Goal: Task Accomplishment & Management: Manage account settings

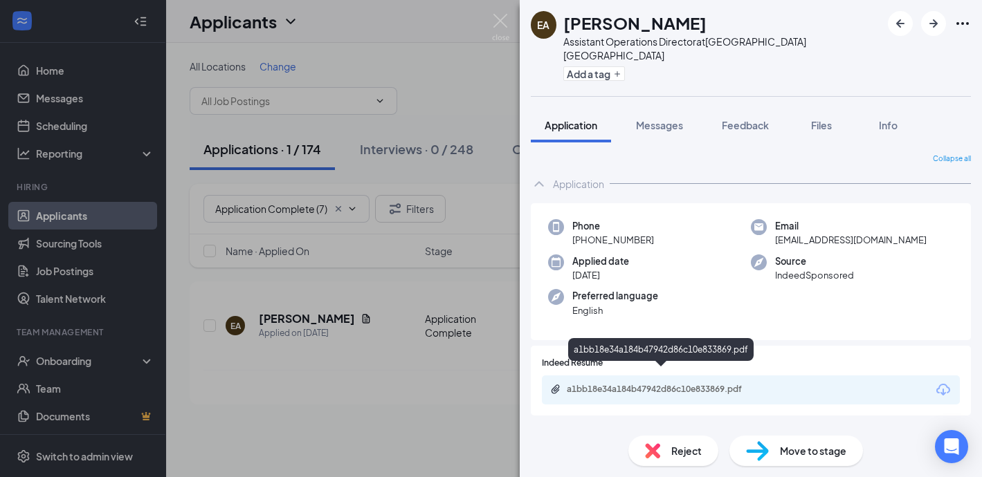
click at [607, 384] on div "a1bb18e34a184b47942d86c10e833869.pdf" at bounding box center [664, 389] width 194 height 11
click at [682, 446] on span "Reject" at bounding box center [686, 451] width 30 height 15
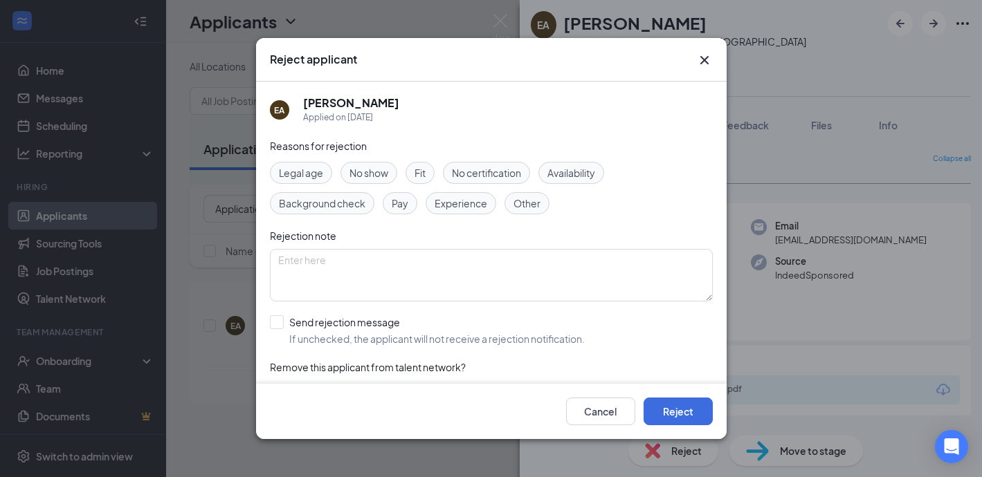
click at [463, 210] on span "Experience" at bounding box center [461, 203] width 53 height 15
click at [277, 329] on input "Send rejection message If unchecked, the applicant will not receive a rejection…" at bounding box center [427, 331] width 315 height 30
checkbox input "true"
click at [673, 408] on button "Reject" at bounding box center [678, 412] width 69 height 28
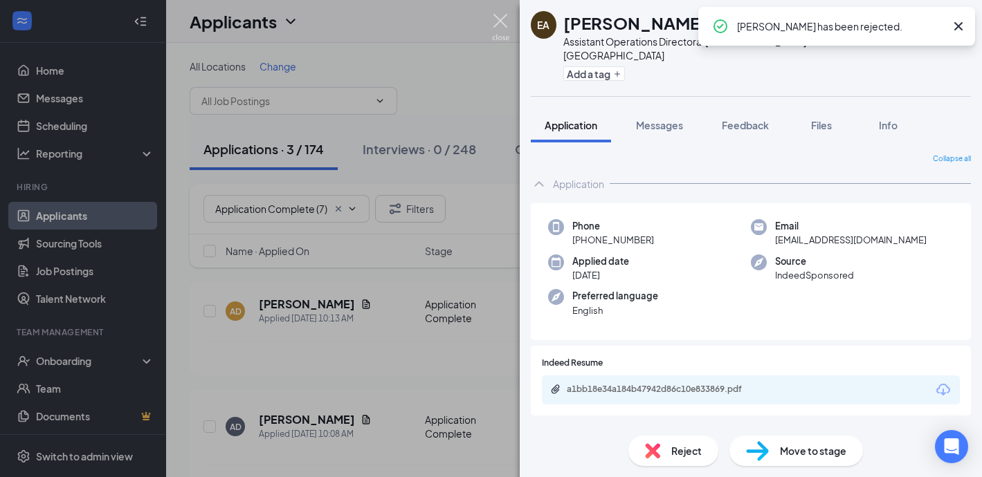
click at [509, 15] on img at bounding box center [500, 27] width 17 height 27
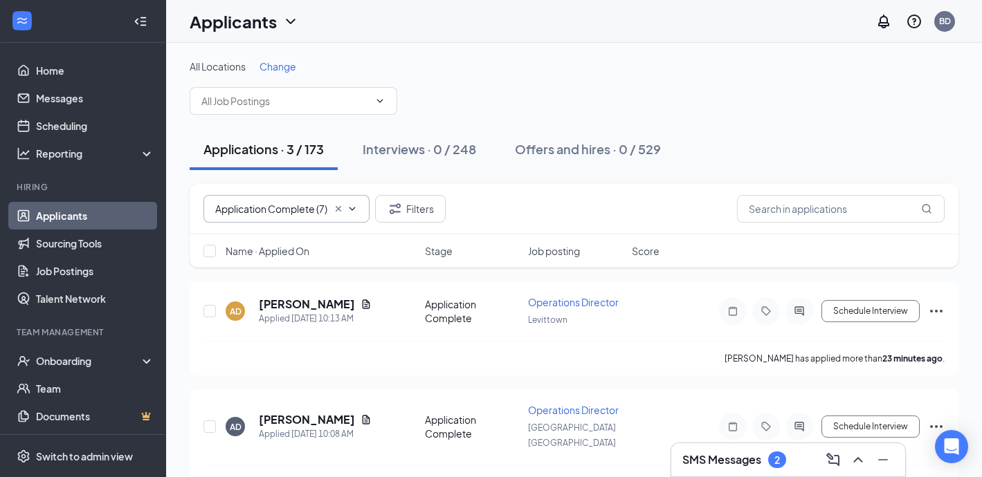
click at [300, 213] on input "Application Complete (7)" at bounding box center [271, 208] width 112 height 15
click at [310, 304] on h5 "[PERSON_NAME]" at bounding box center [307, 304] width 96 height 15
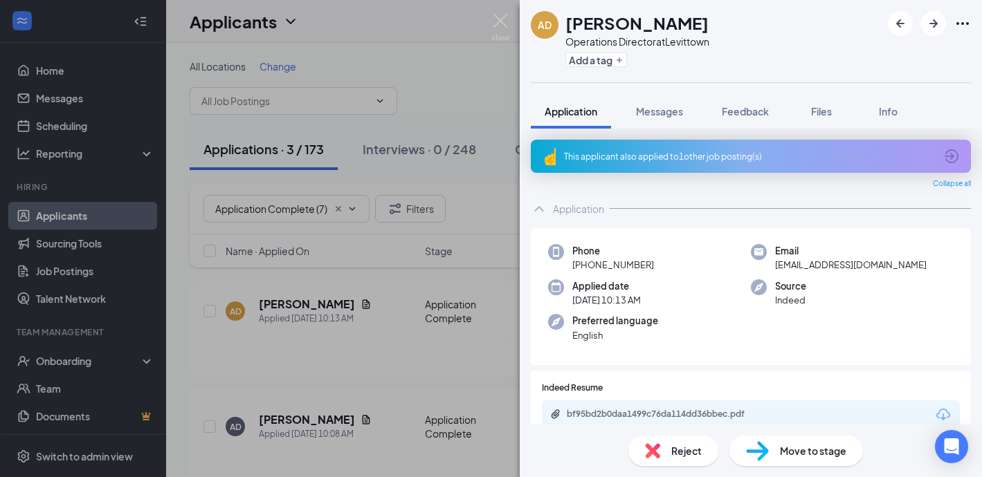
click at [626, 154] on div "This applicant also applied to 1 other job posting(s)" at bounding box center [749, 157] width 371 height 12
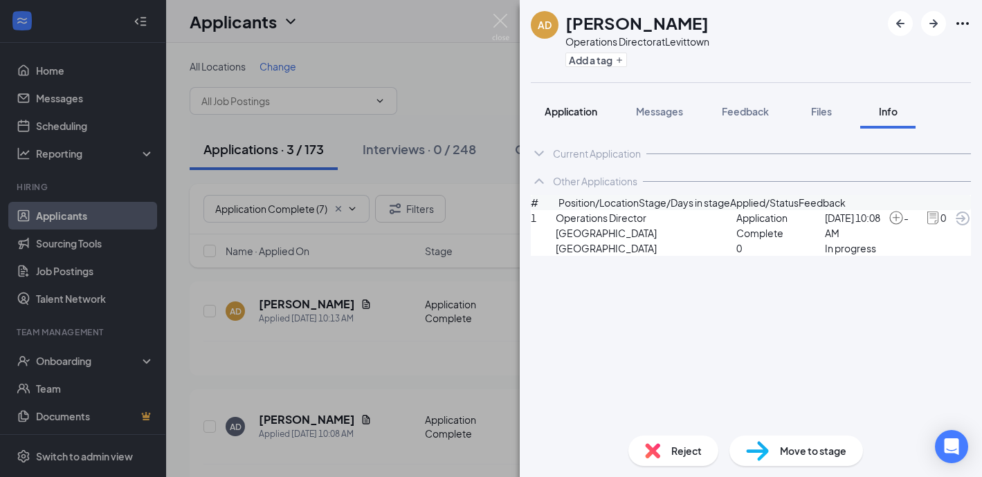
click at [566, 111] on span "Application" at bounding box center [571, 111] width 53 height 12
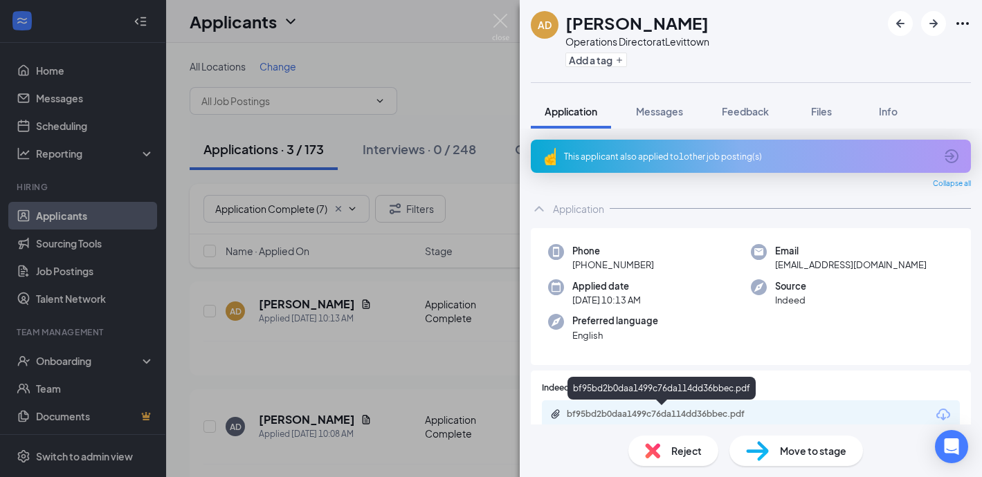
click at [606, 410] on div "bf95bd2b0daa1499c76da114dd36bbec.pdf" at bounding box center [664, 414] width 194 height 11
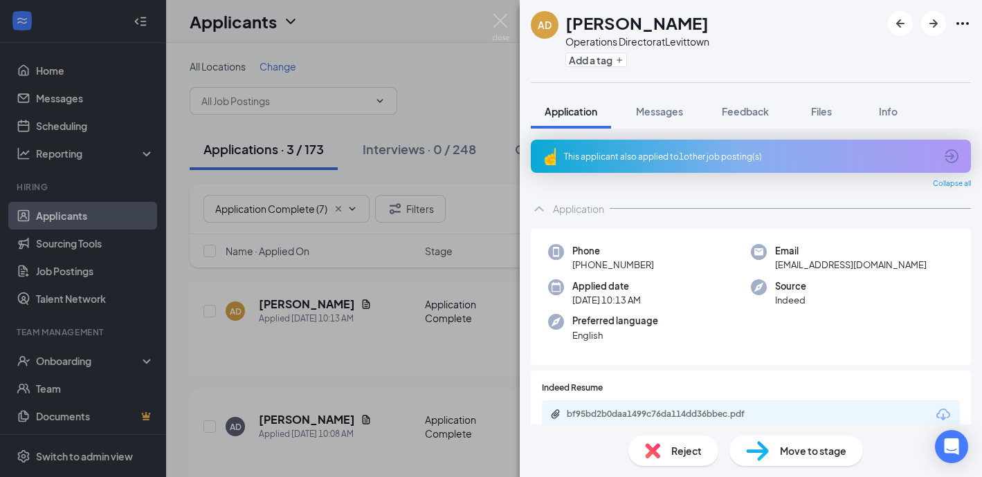
click at [666, 448] on div "Reject" at bounding box center [673, 451] width 90 height 30
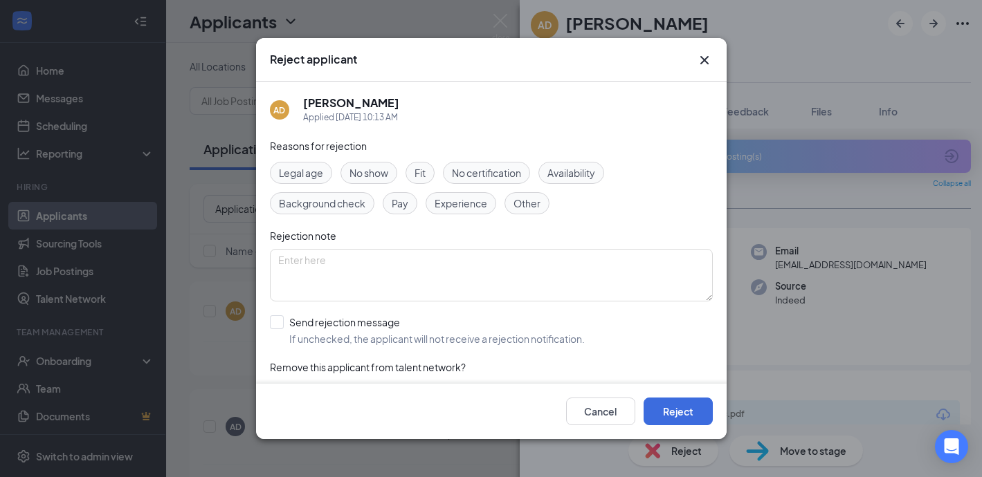
click at [457, 206] on span "Experience" at bounding box center [461, 203] width 53 height 15
click at [273, 319] on input "Send rejection message If unchecked, the applicant will not receive a rejection…" at bounding box center [427, 331] width 315 height 30
checkbox input "true"
click at [705, 57] on icon "Cross" at bounding box center [704, 60] width 17 height 17
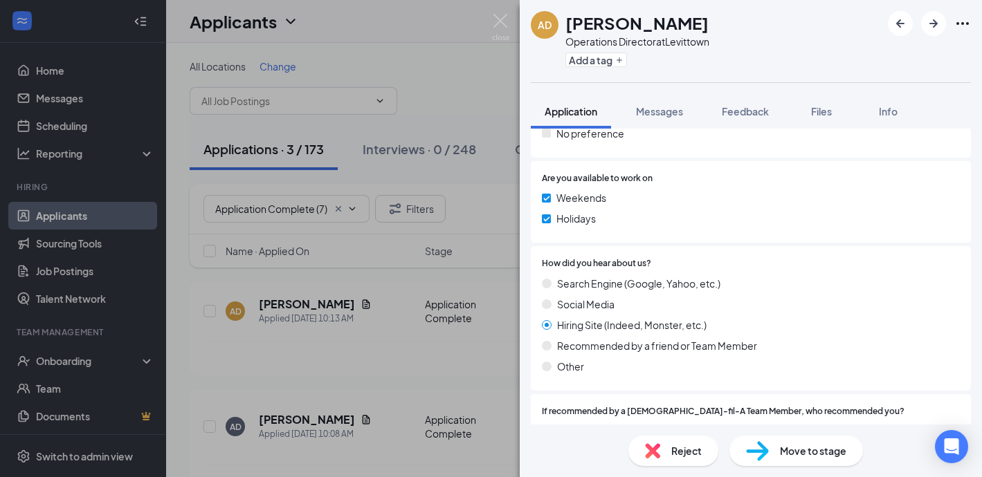
scroll to position [797, 0]
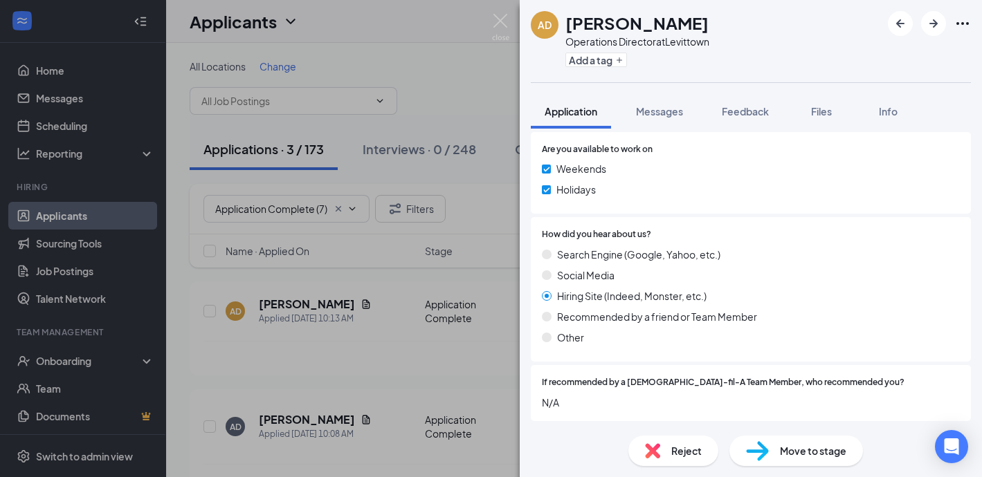
click at [482, 15] on div "AD [PERSON_NAME] Operations Director at Levittown Add a tag Application Message…" at bounding box center [491, 238] width 982 height 477
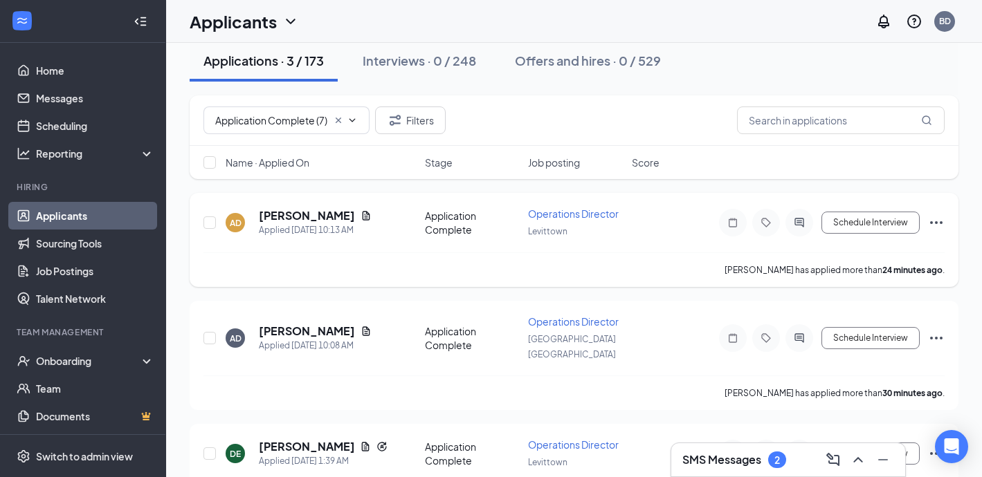
scroll to position [123, 0]
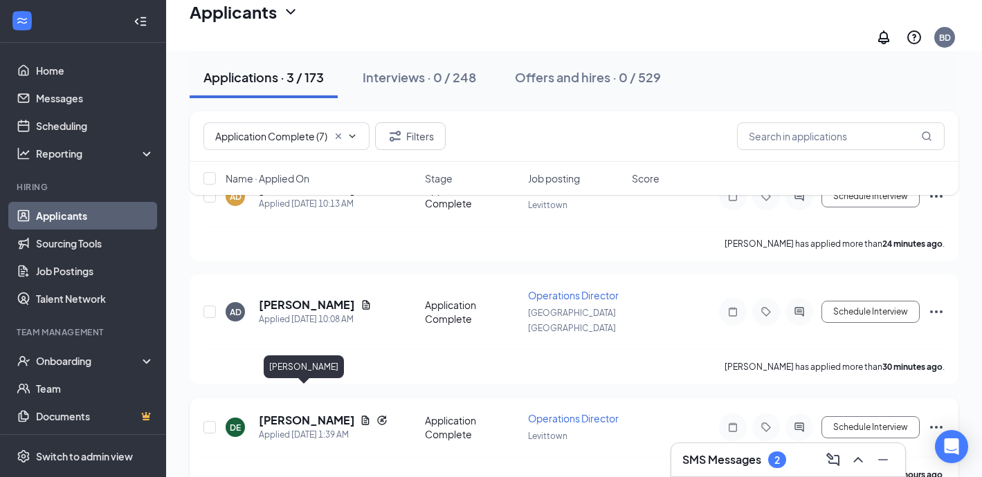
click at [286, 413] on h5 "[PERSON_NAME]" at bounding box center [306, 420] width 95 height 15
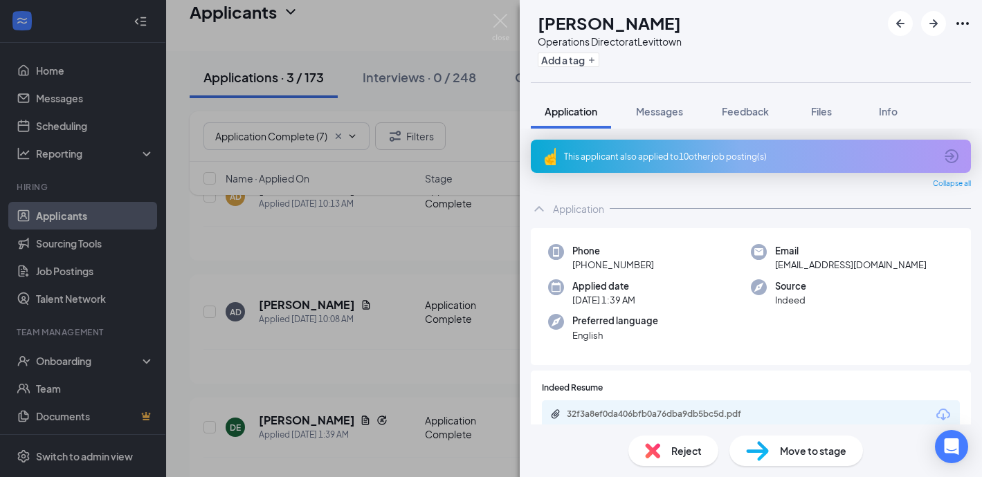
click at [680, 154] on div "This applicant also applied to 10 other job posting(s)" at bounding box center [749, 157] width 371 height 12
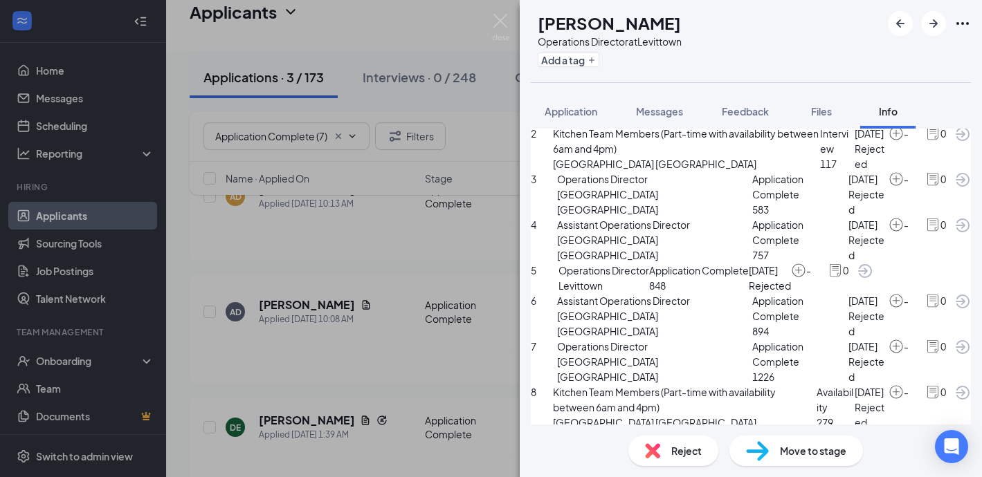
scroll to position [451, 0]
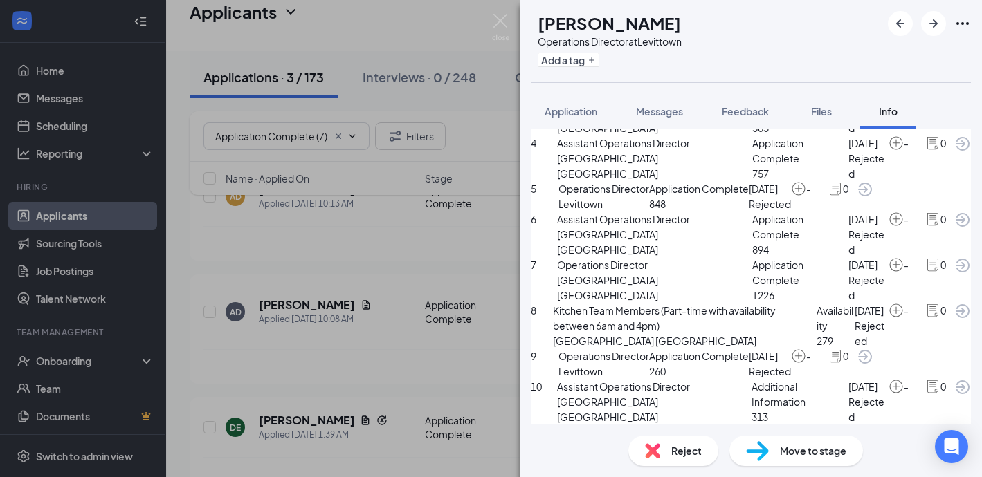
click at [676, 448] on span "Reject" at bounding box center [686, 451] width 30 height 15
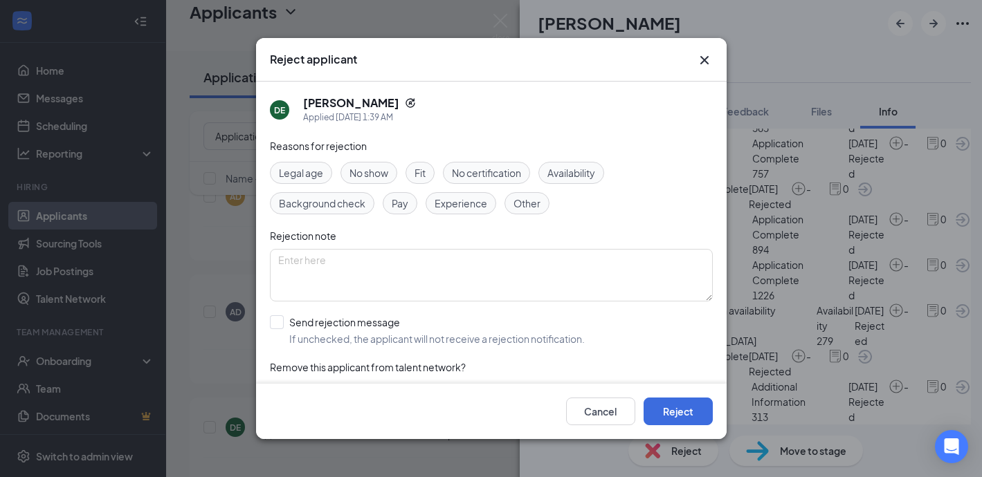
click at [459, 197] on span "Experience" at bounding box center [461, 203] width 53 height 15
click at [275, 329] on input "Send rejection message If unchecked, the applicant will not receive a rejection…" at bounding box center [427, 331] width 315 height 30
checkbox input "true"
click at [430, 165] on div "Fit" at bounding box center [420, 173] width 29 height 22
click at [426, 171] on span "Fit" at bounding box center [420, 172] width 11 height 15
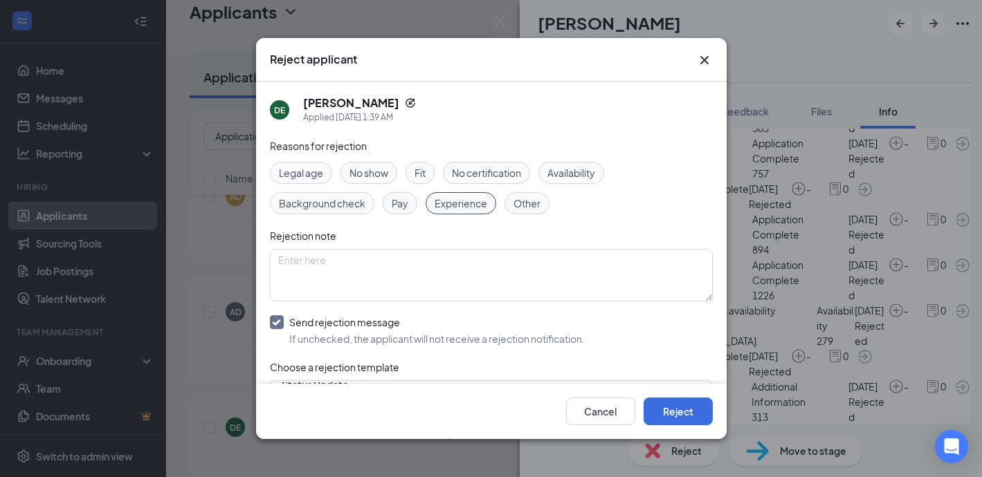
click at [415, 167] on div "Fit" at bounding box center [420, 173] width 29 height 22
click at [689, 408] on button "Reject" at bounding box center [678, 412] width 69 height 28
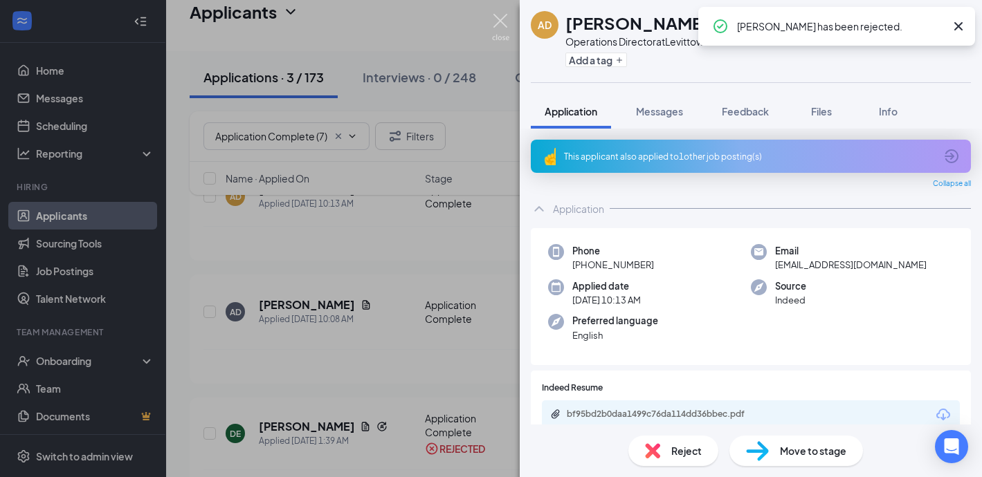
click at [498, 18] on img at bounding box center [500, 27] width 17 height 27
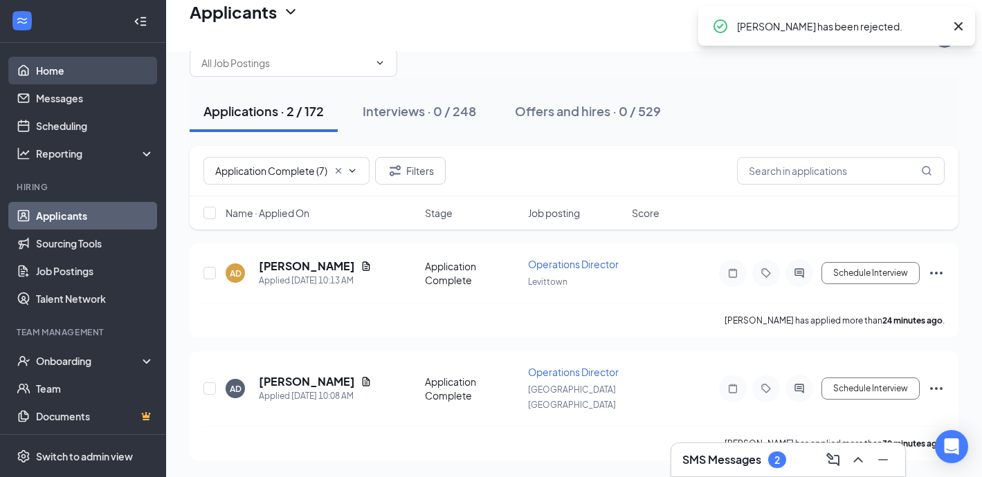
scroll to position [21, 0]
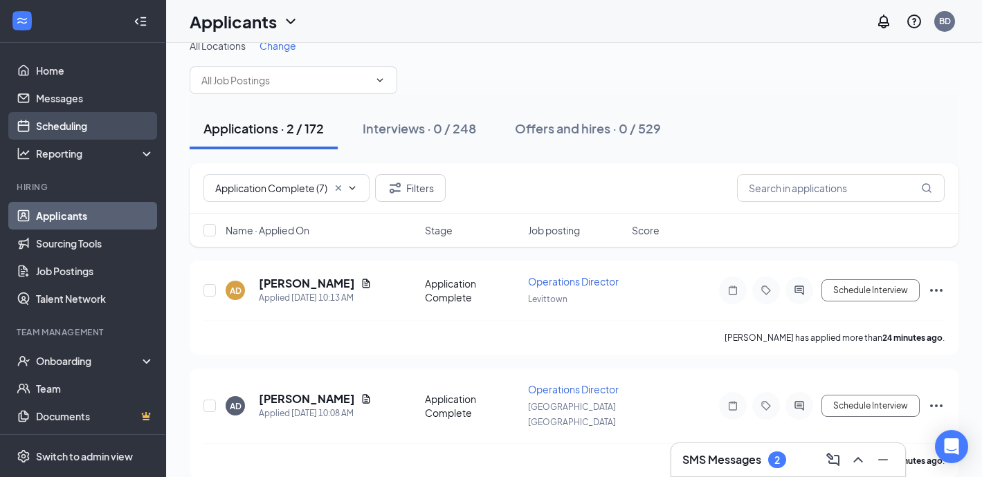
click at [78, 122] on link "Scheduling" at bounding box center [95, 126] width 118 height 28
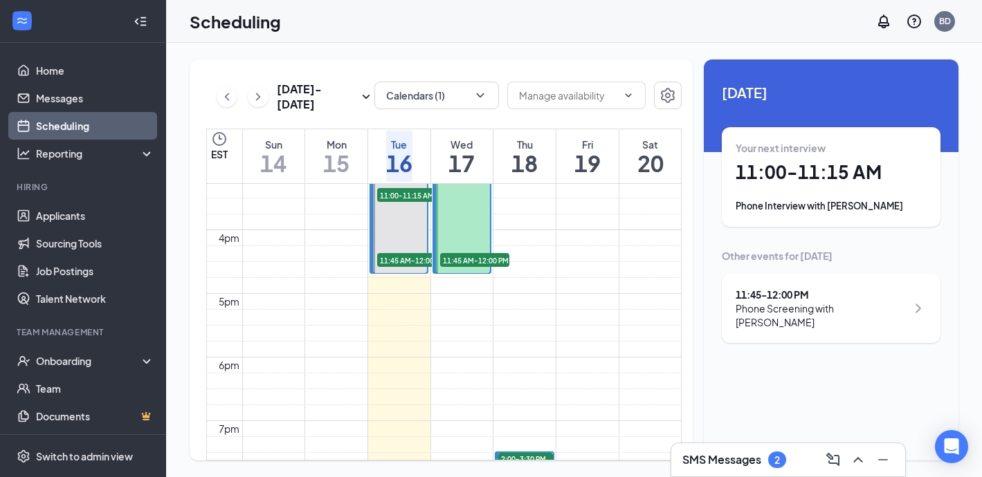
scroll to position [994, 0]
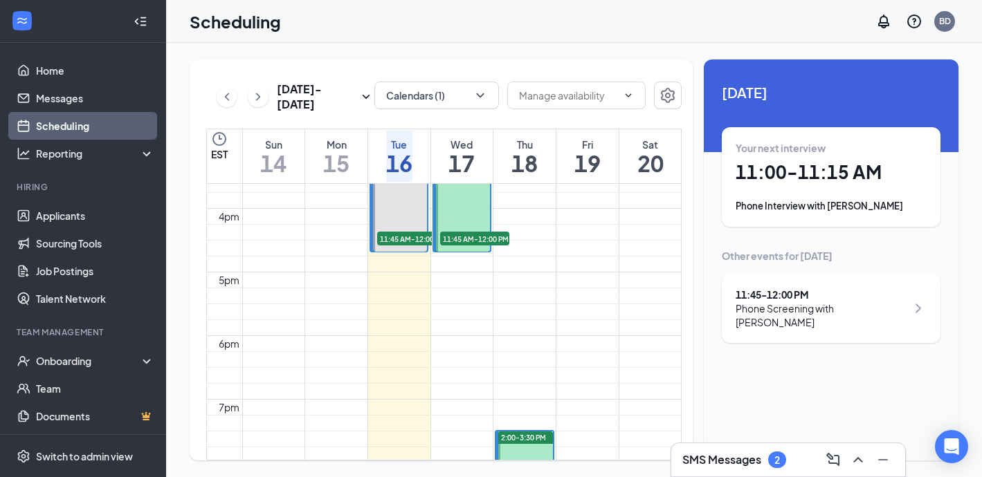
click at [708, 453] on h3 "SMS Messages" at bounding box center [721, 460] width 79 height 15
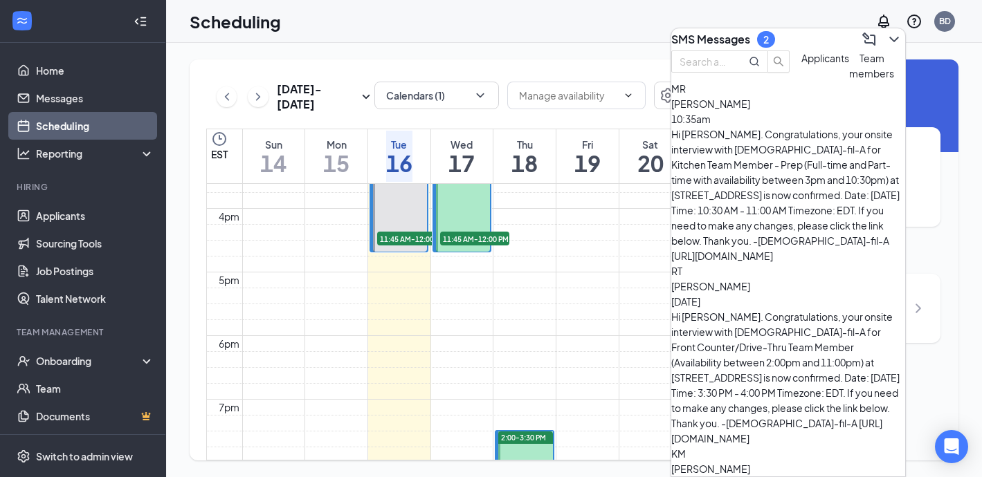
click at [796, 127] on div "[PERSON_NAME] 10:35am" at bounding box center [788, 111] width 234 height 30
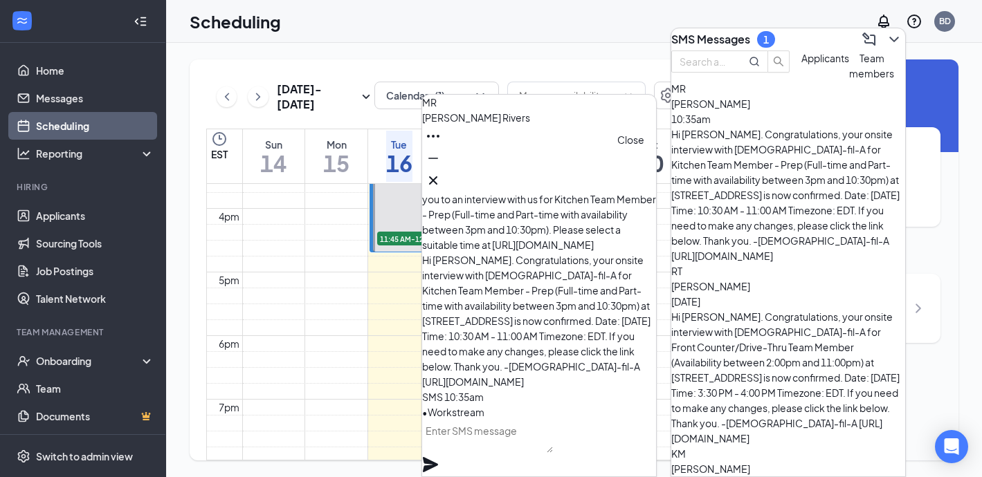
click at [442, 172] on icon "Cross" at bounding box center [433, 180] width 17 height 17
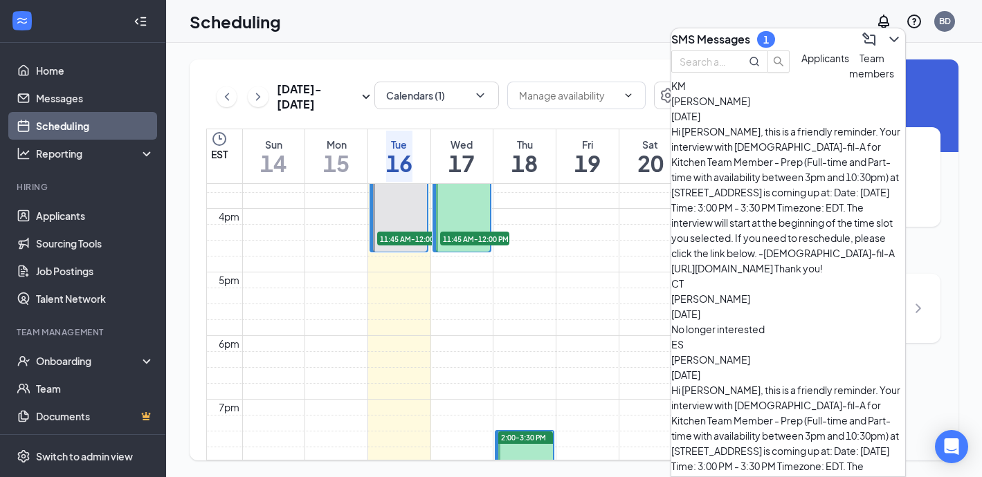
scroll to position [364, 0]
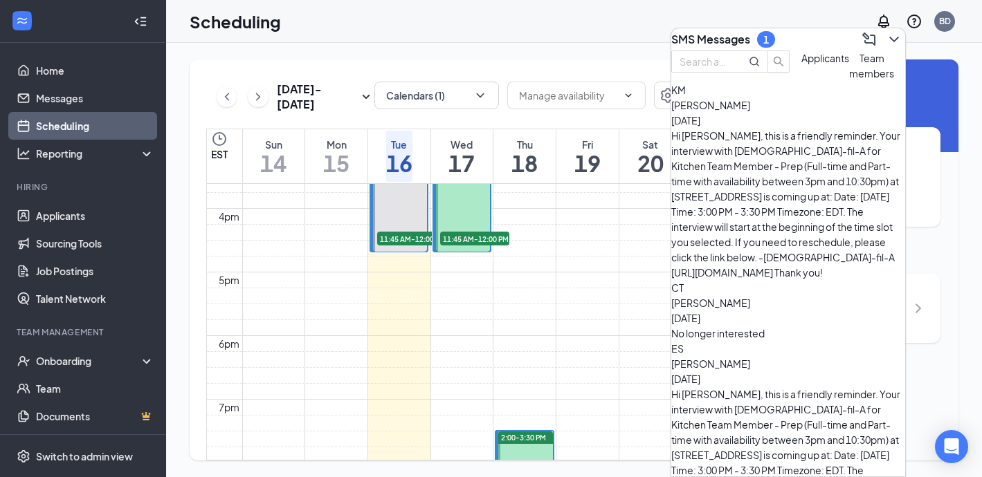
click at [849, 80] on span "Team members" at bounding box center [871, 66] width 45 height 28
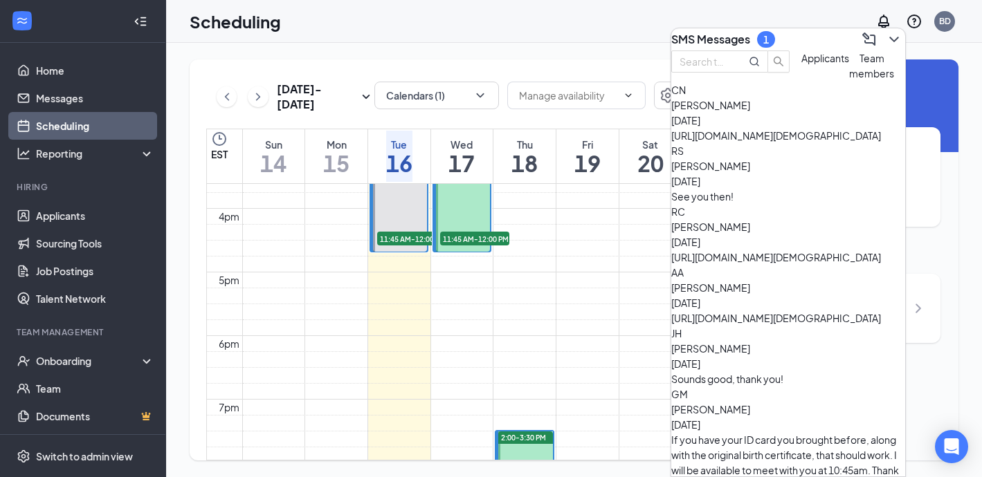
click at [801, 81] on button "Applicants" at bounding box center [825, 66] width 48 height 30
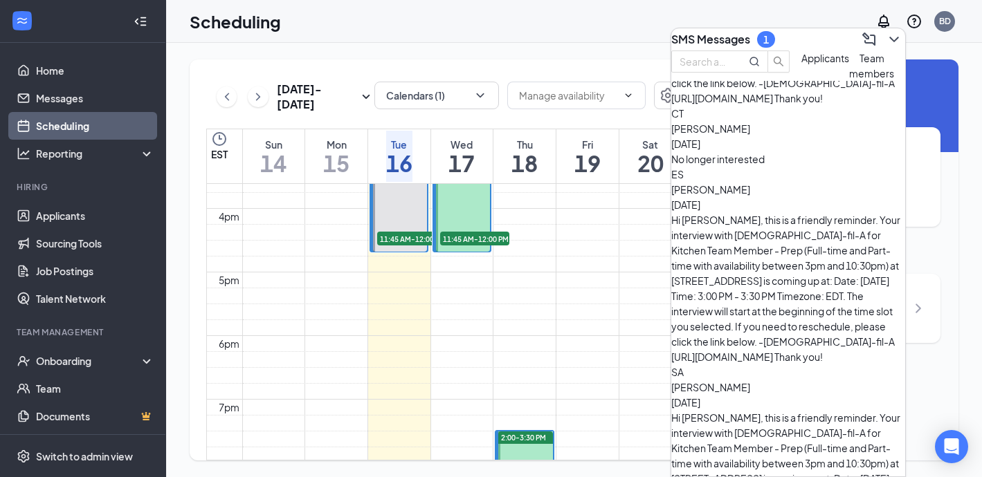
scroll to position [0, 0]
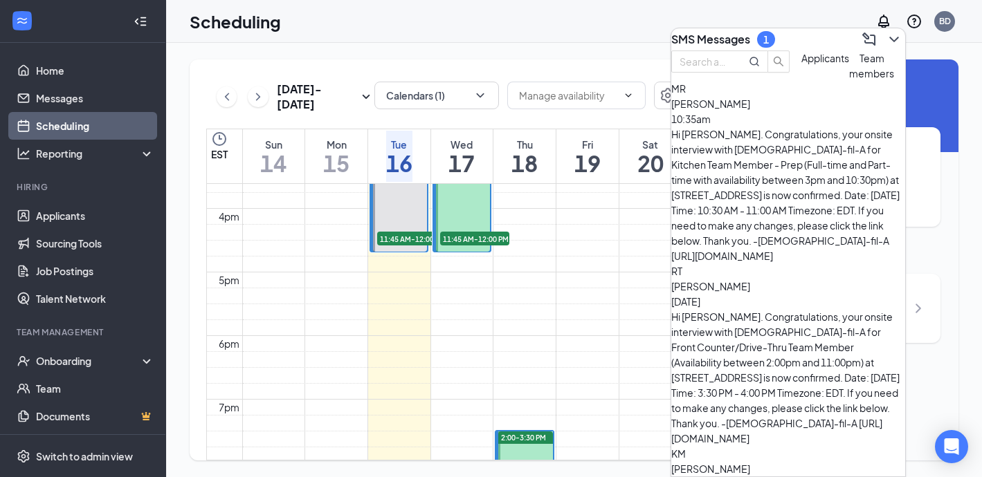
click at [849, 81] on button "Team members" at bounding box center [871, 66] width 45 height 30
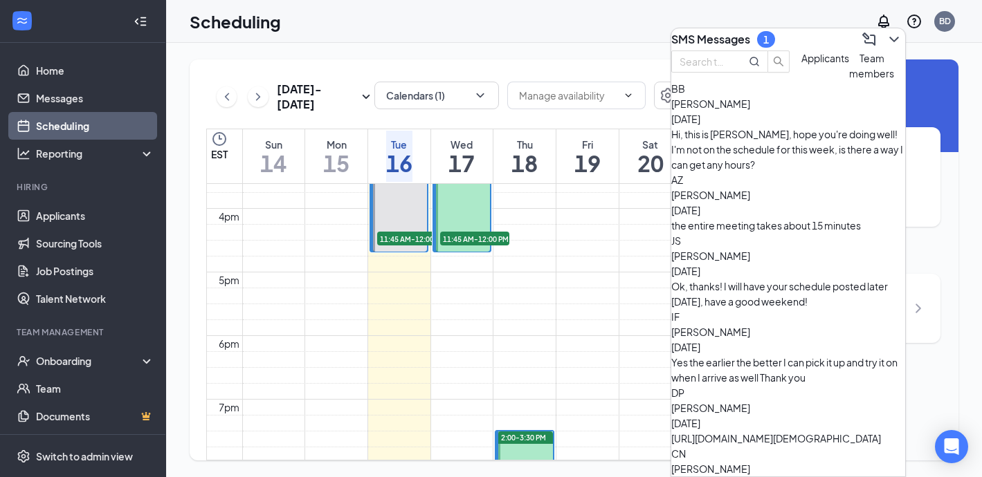
click at [750, 110] on span "[PERSON_NAME]" at bounding box center [710, 104] width 79 height 12
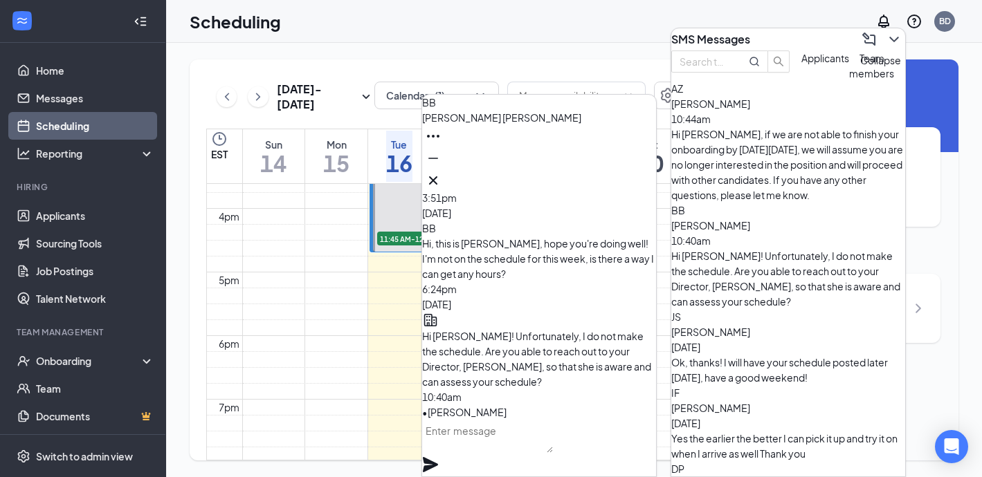
click at [886, 33] on icon "ChevronDown" at bounding box center [894, 39] width 17 height 17
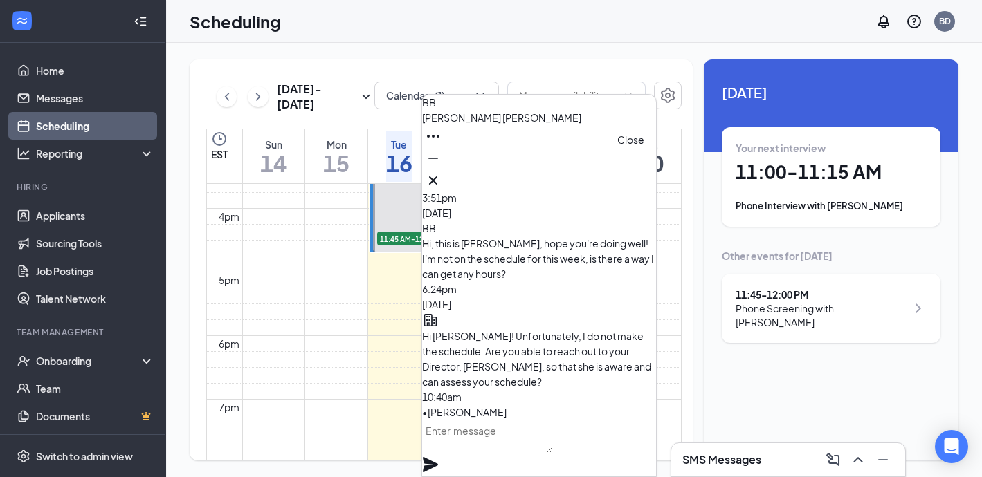
click at [442, 175] on icon "Cross" at bounding box center [433, 180] width 17 height 17
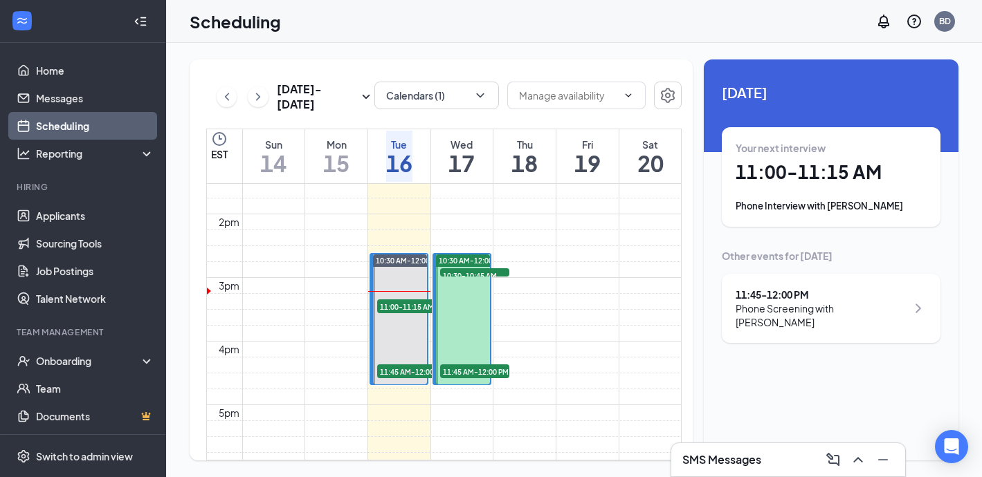
scroll to position [863, 0]
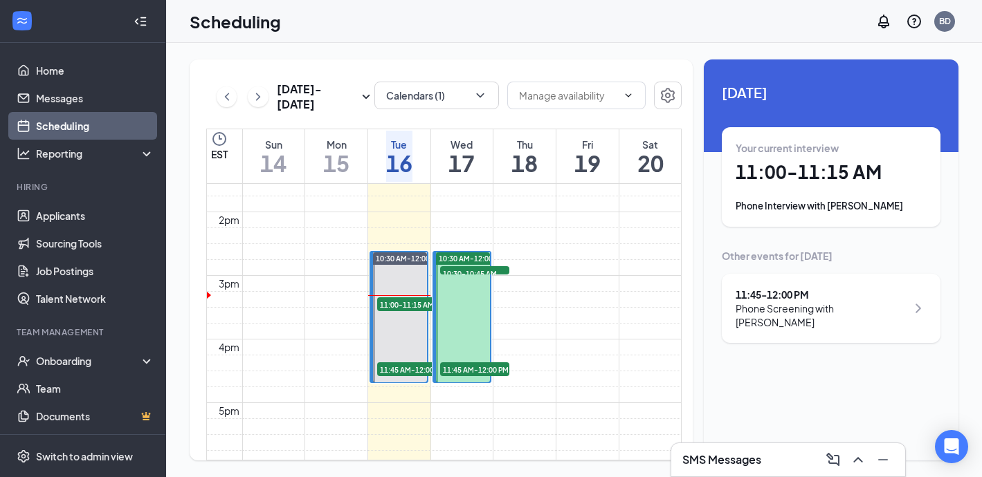
click at [754, 174] on h1 "11:00 - 11:15 AM" at bounding box center [831, 173] width 191 height 24
click at [747, 412] on h3 "[PERSON_NAME]" at bounding box center [776, 421] width 145 height 18
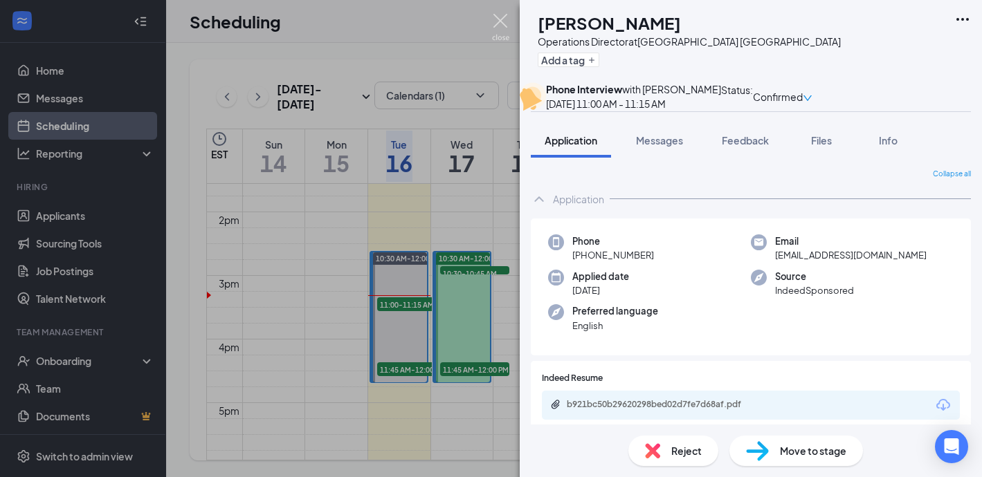
click at [500, 18] on img at bounding box center [500, 27] width 17 height 27
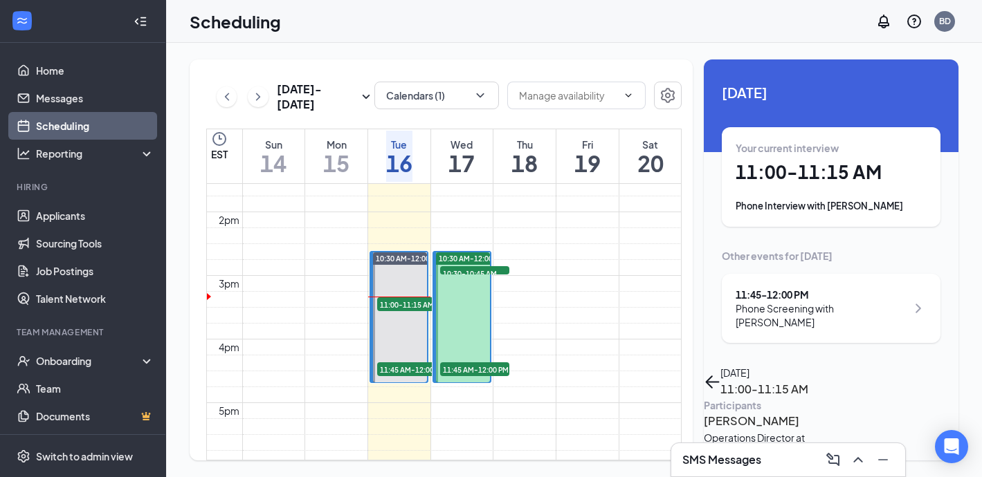
click at [738, 412] on h3 "[PERSON_NAME]" at bounding box center [776, 421] width 145 height 18
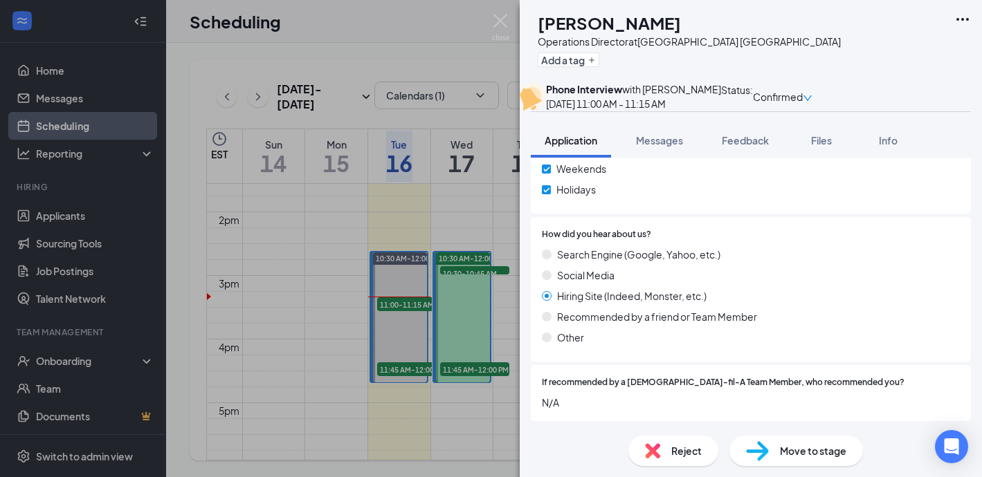
click at [657, 318] on span "Recommended by a friend or Team Member" at bounding box center [657, 316] width 200 height 15
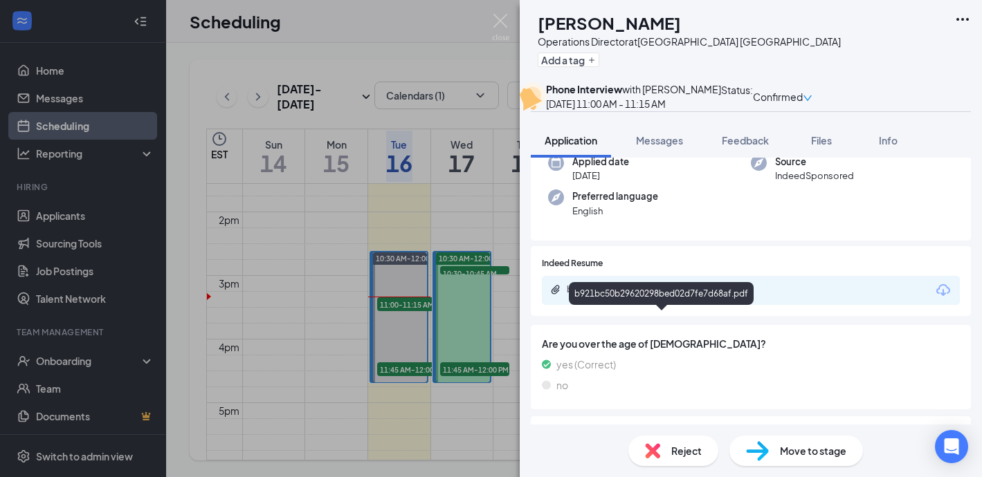
scroll to position [99, 0]
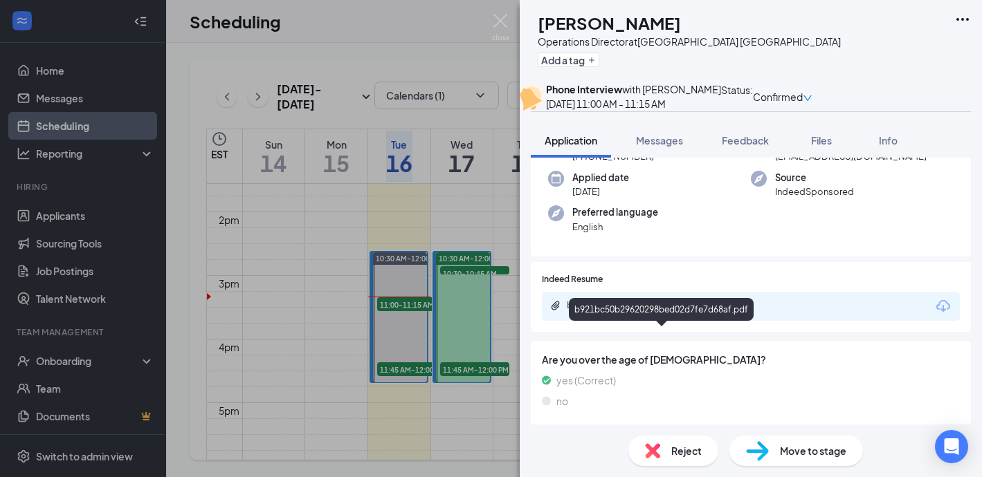
click at [651, 311] on div "b921bc50b29620298bed02d7fe7d68af.pdf" at bounding box center [664, 305] width 194 height 11
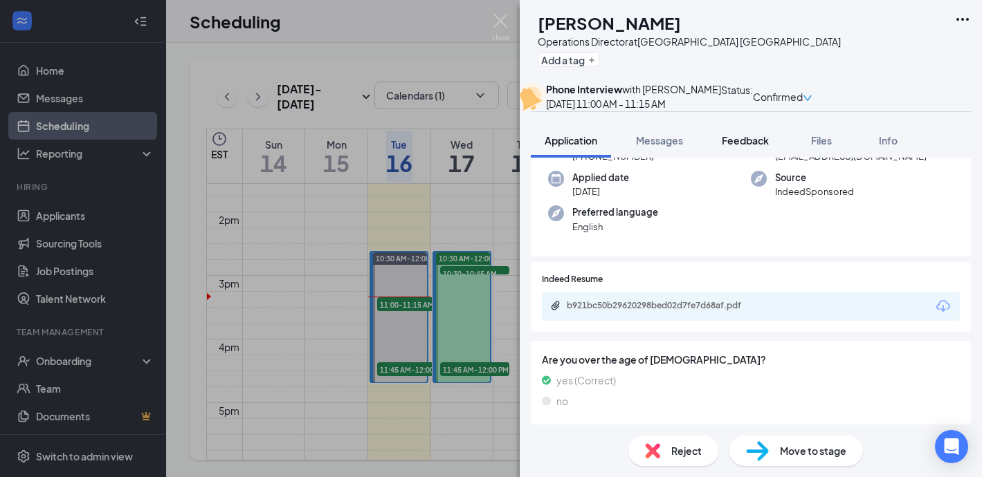
click at [756, 147] on span "Feedback" at bounding box center [745, 140] width 47 height 12
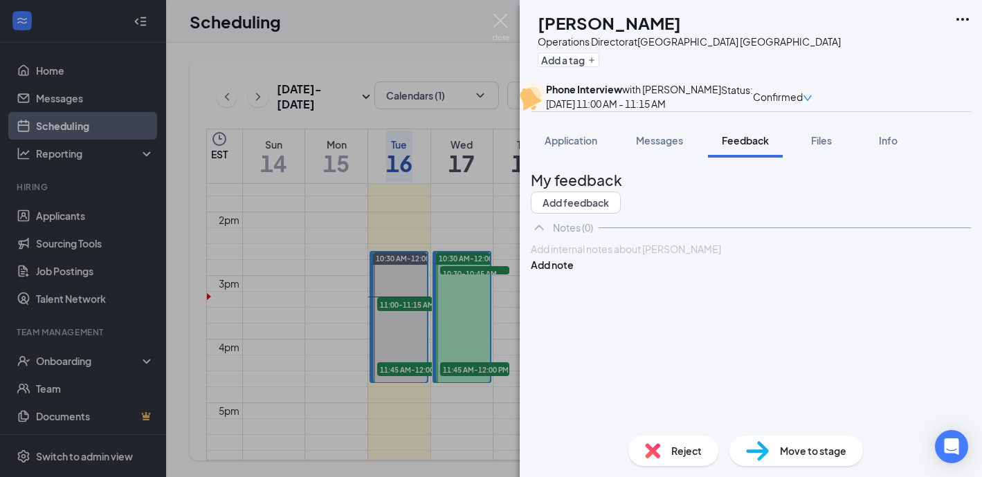
click at [659, 257] on div at bounding box center [750, 249] width 439 height 15
click at [574, 273] on button "Add note" at bounding box center [552, 264] width 43 height 15
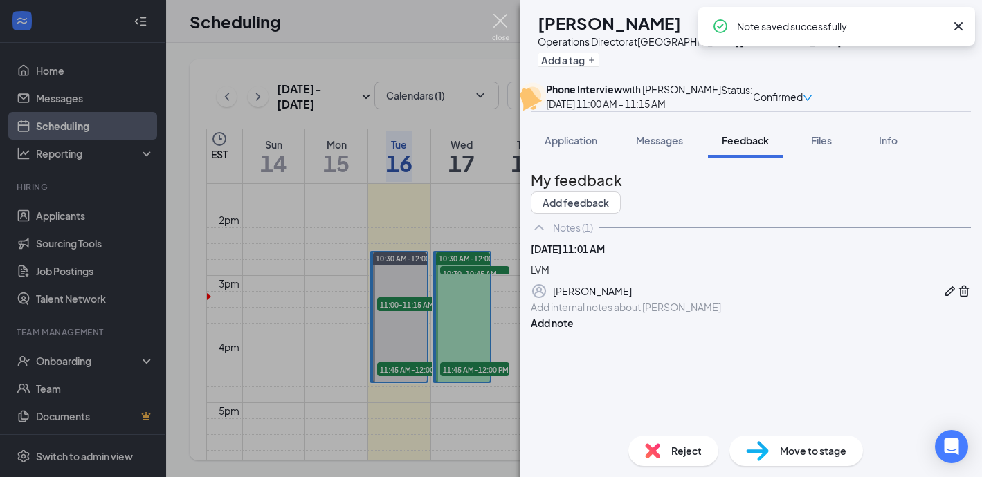
click at [504, 20] on img at bounding box center [500, 27] width 17 height 27
